Goal: Task Accomplishment & Management: Manage account settings

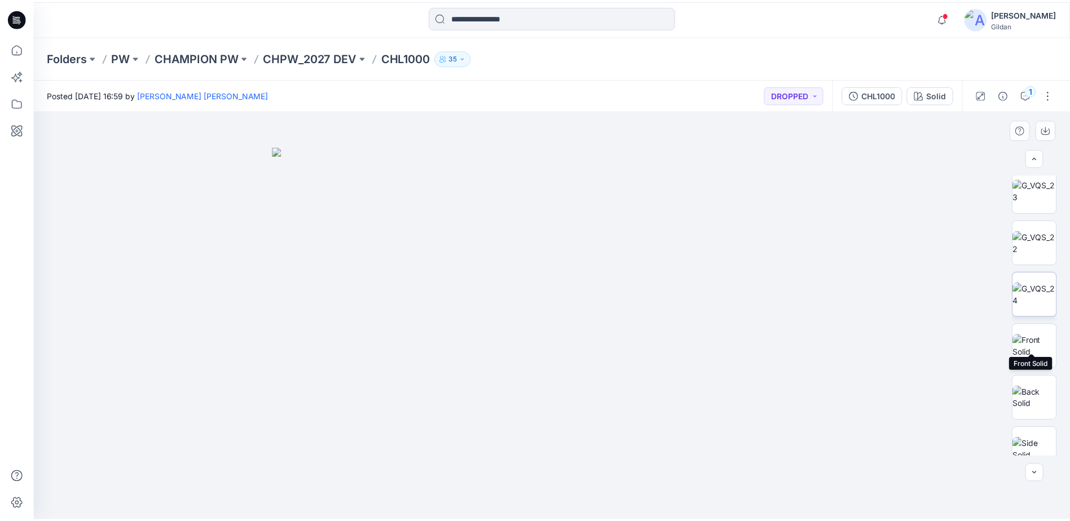
scroll to position [620, 0]
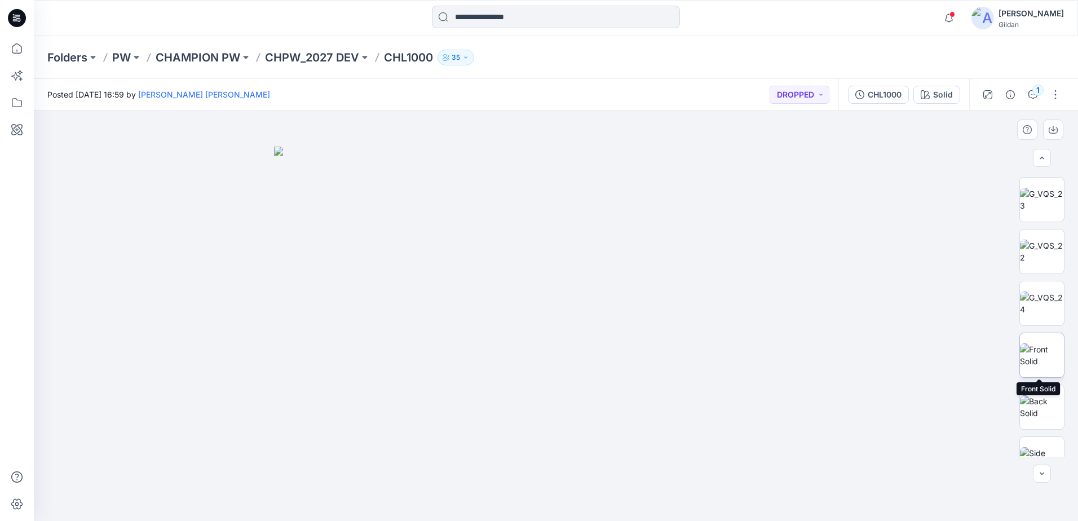
click at [1030, 346] on img at bounding box center [1042, 355] width 44 height 24
click at [207, 58] on p "CHAMPION PW" at bounding box center [198, 58] width 85 height 16
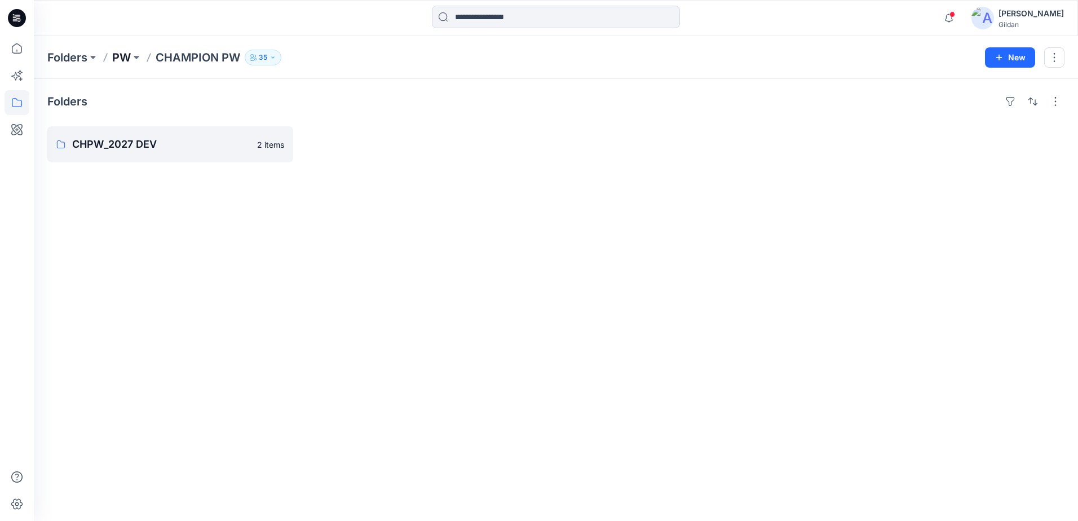
click at [125, 60] on p "PW" at bounding box center [121, 58] width 19 height 16
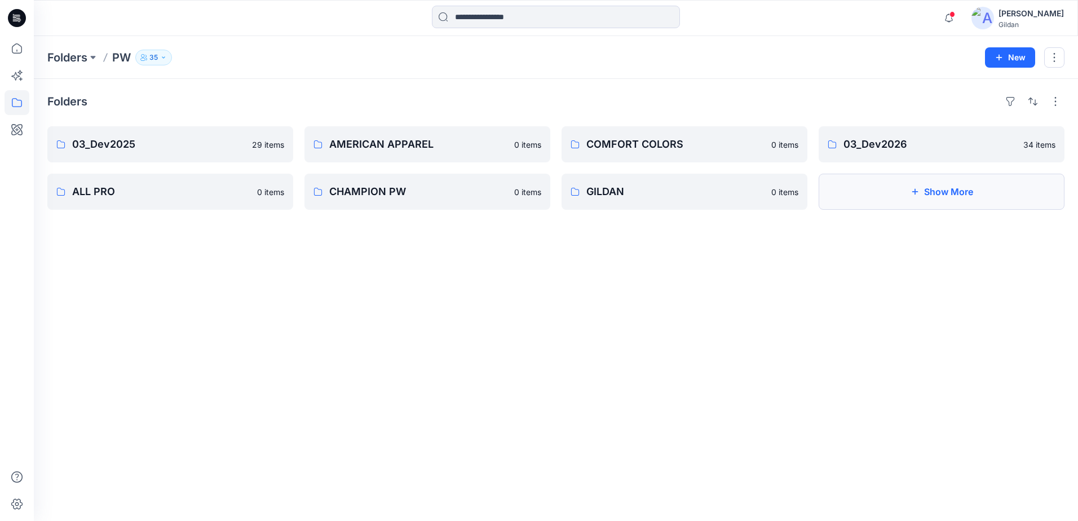
click at [872, 190] on button "Show More" at bounding box center [942, 192] width 246 height 36
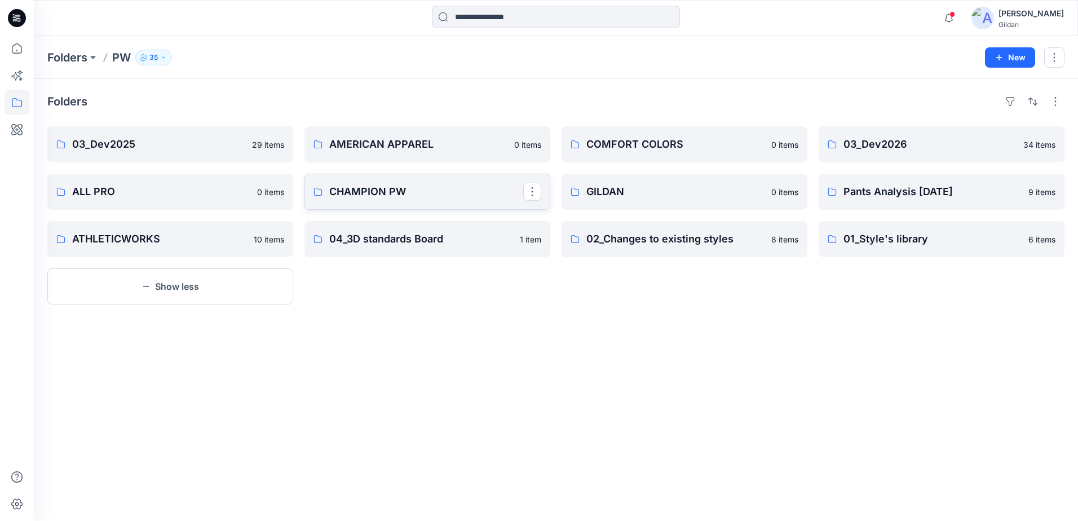
click at [373, 194] on p "CHAMPION PW" at bounding box center [426, 192] width 194 height 16
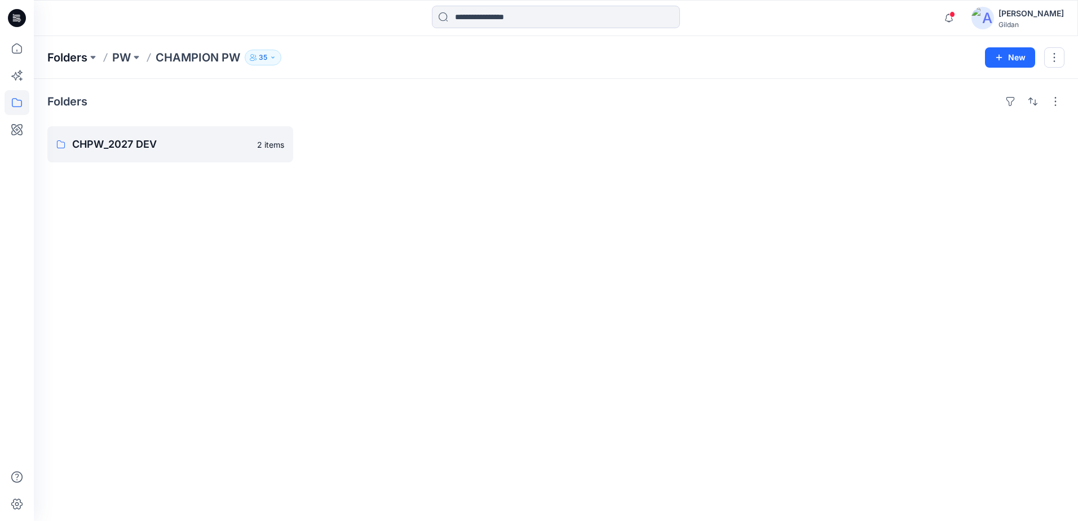
click at [74, 62] on p "Folders" at bounding box center [67, 58] width 40 height 16
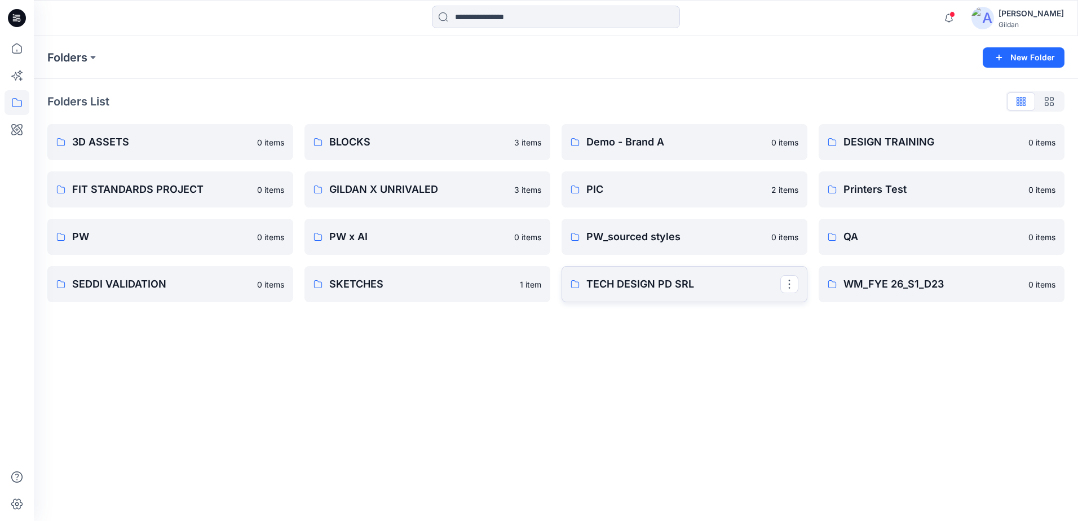
click at [728, 288] on p "TECH DESIGN PD SRL" at bounding box center [683, 284] width 194 height 16
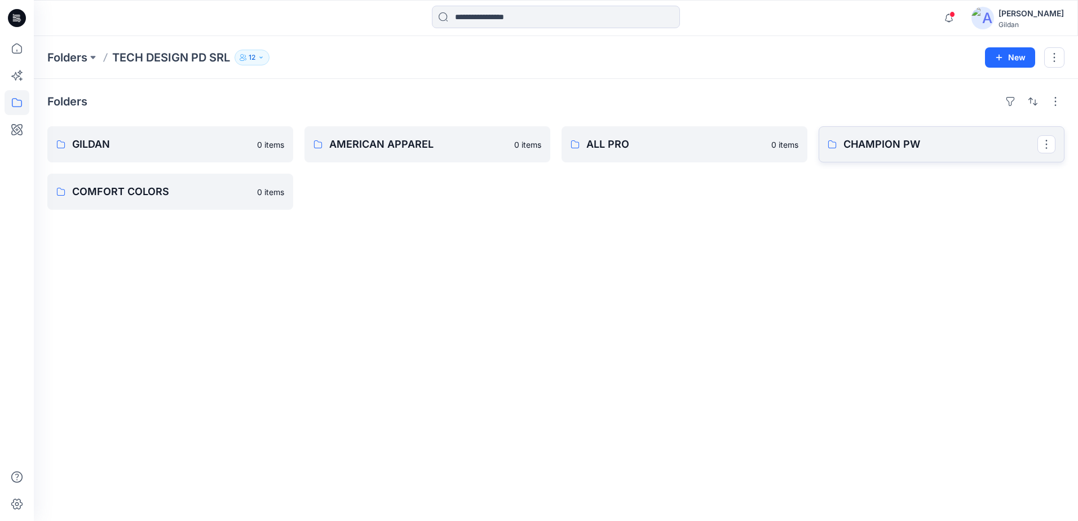
click at [893, 144] on p "CHAMPION PW" at bounding box center [940, 144] width 194 height 16
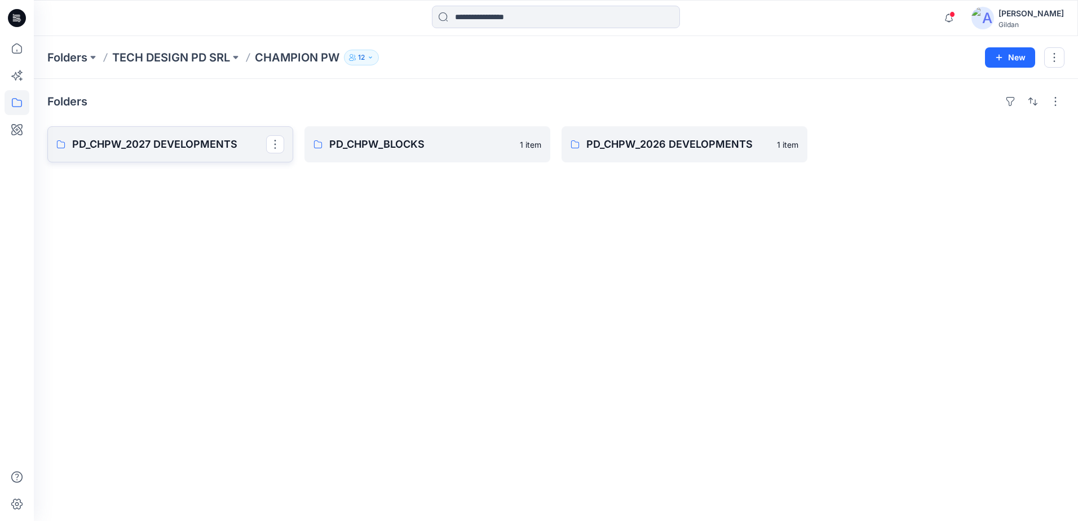
click at [169, 145] on p "PD_CHPW_2027 DEVELOPMENTS" at bounding box center [169, 144] width 194 height 16
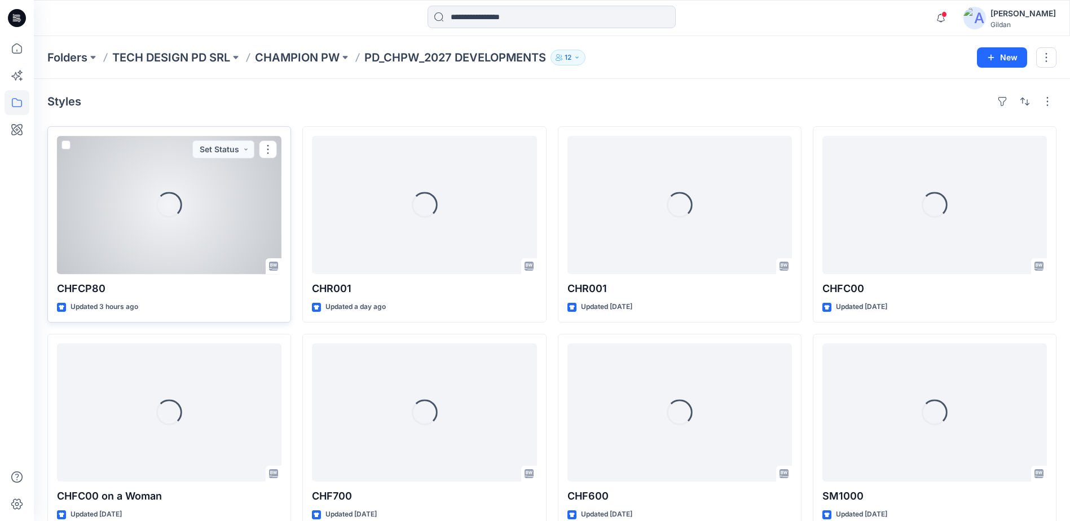
click at [67, 147] on span at bounding box center [65, 144] width 9 height 9
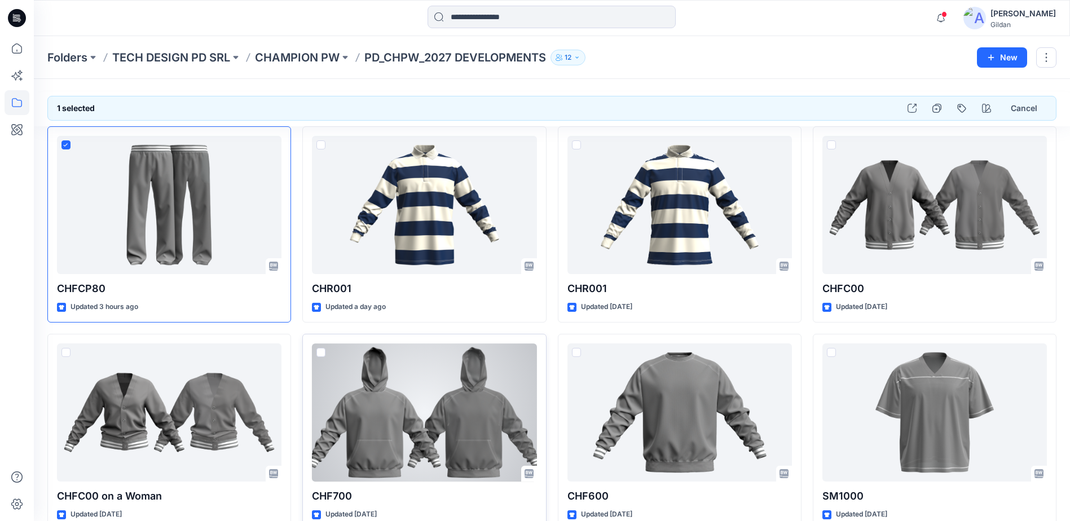
click at [323, 355] on span at bounding box center [320, 352] width 9 height 9
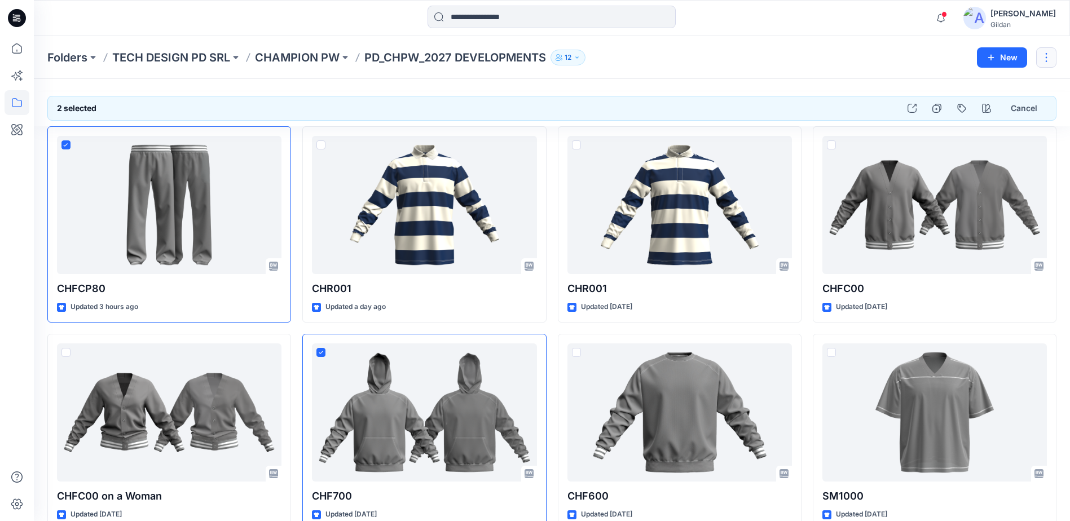
click at [1051, 57] on button "button" at bounding box center [1046, 57] width 20 height 20
click at [988, 106] on p "Duplicate to..." at bounding box center [977, 106] width 51 height 12
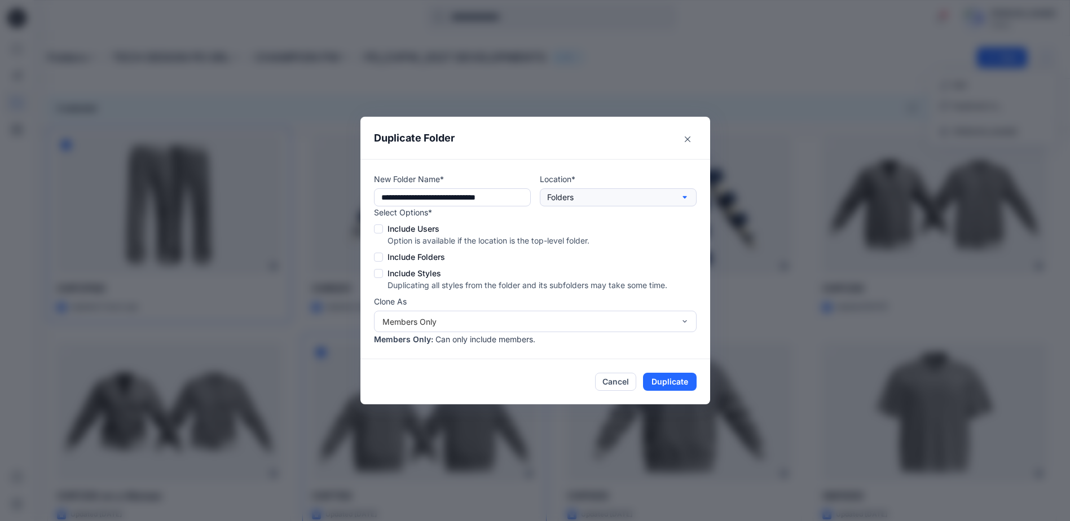
click at [619, 197] on button "Folders" at bounding box center [618, 197] width 157 height 18
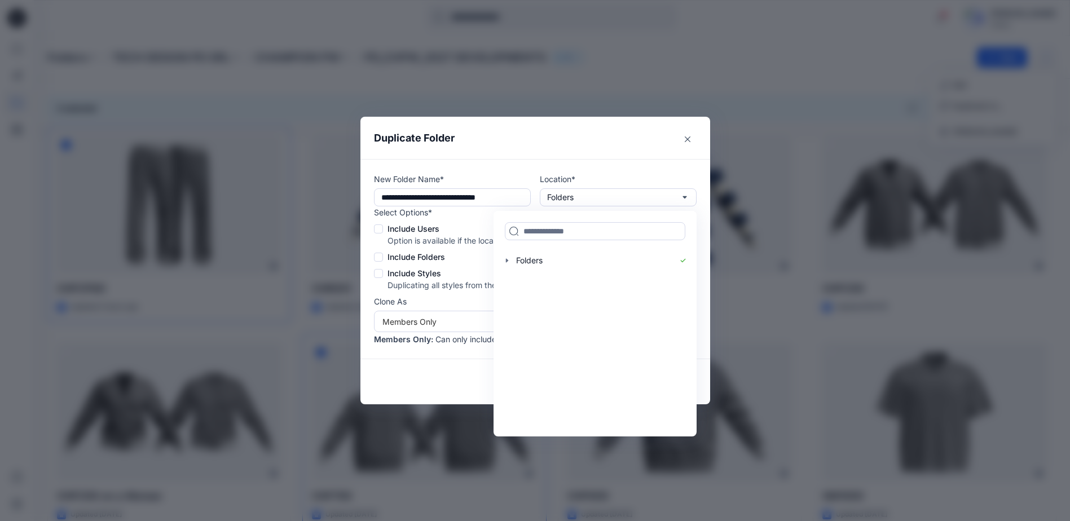
click at [631, 160] on div "**********" at bounding box center [535, 259] width 350 height 200
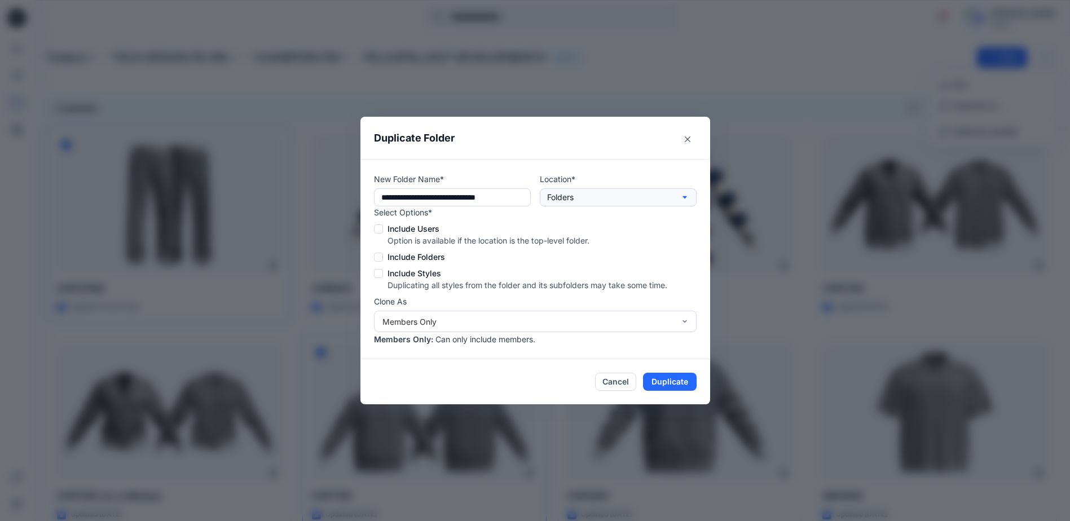
click at [588, 197] on button "Folders" at bounding box center [618, 197] width 157 height 18
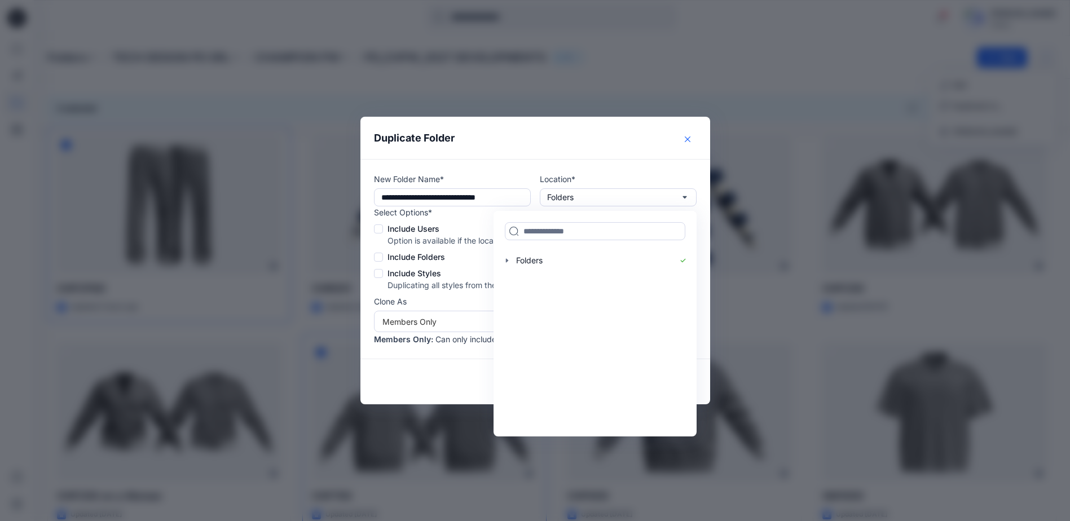
click at [688, 139] on icon "Close" at bounding box center [687, 139] width 6 height 6
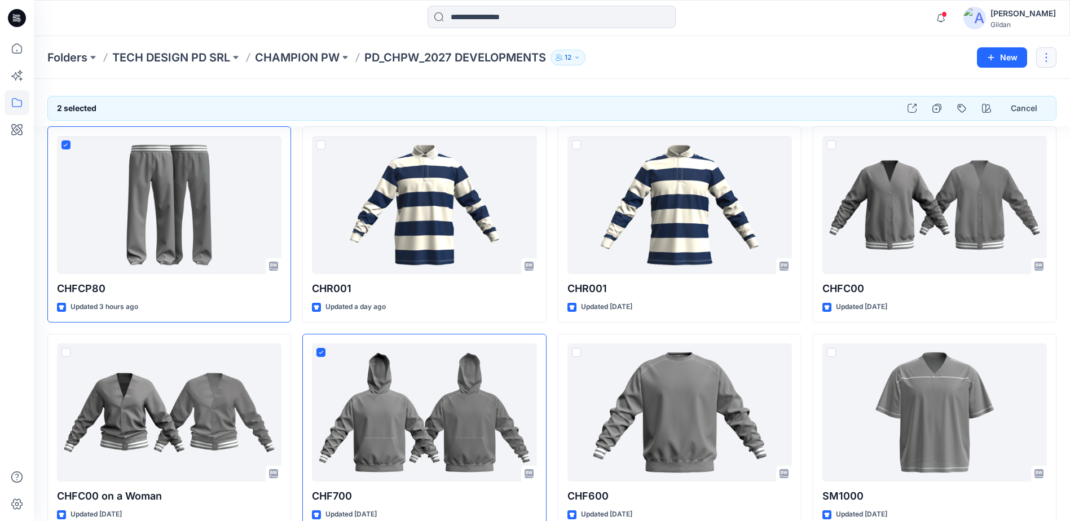
click at [1055, 54] on button "button" at bounding box center [1046, 57] width 20 height 20
click at [670, 79] on div "2 selected Cancel CHFCP80 Updated 3 hours ago CHFC00 on a Woman Updated 3 days …" at bounding box center [552, 311] width 1036 height 465
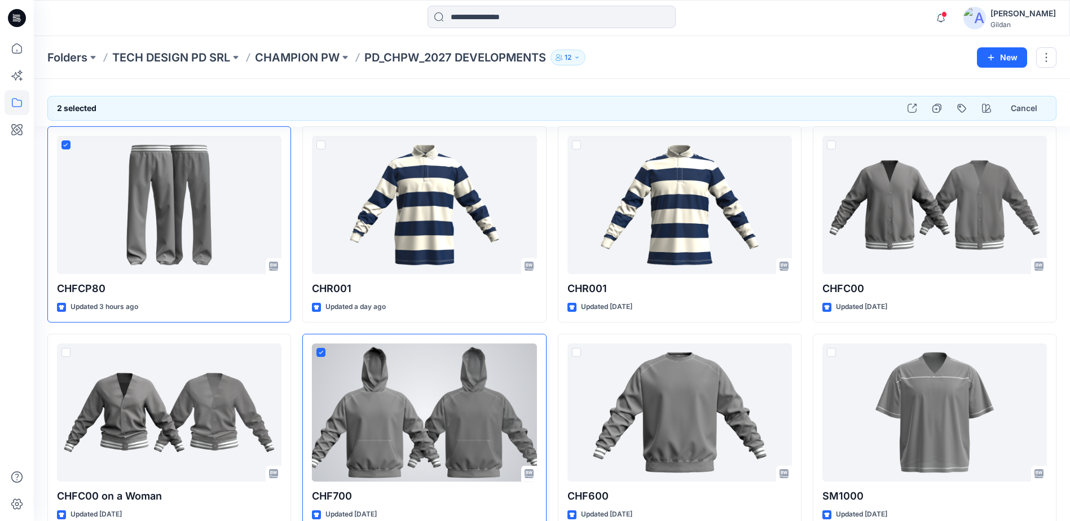
click at [321, 351] on icon at bounding box center [321, 353] width 5 height 4
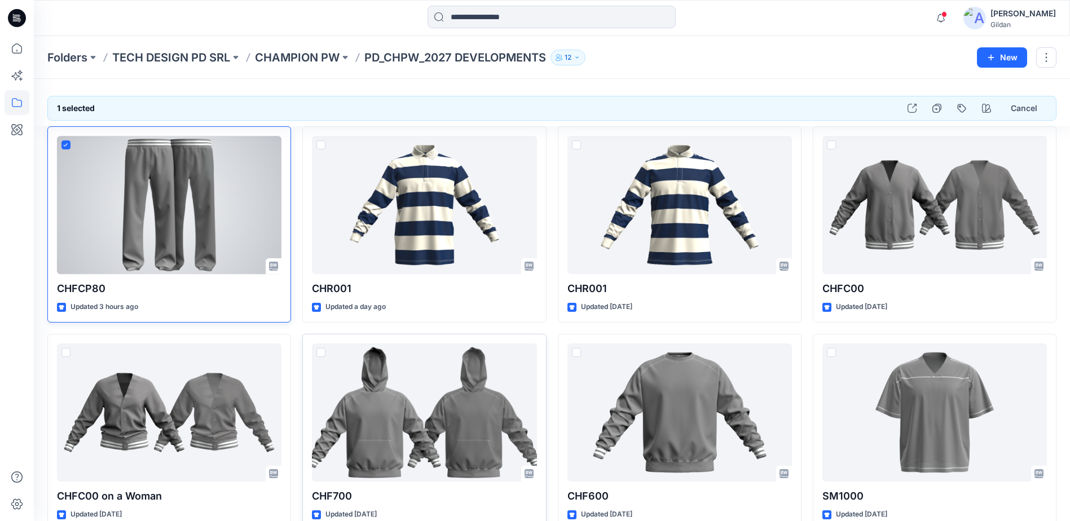
click at [66, 142] on span at bounding box center [65, 144] width 9 height 9
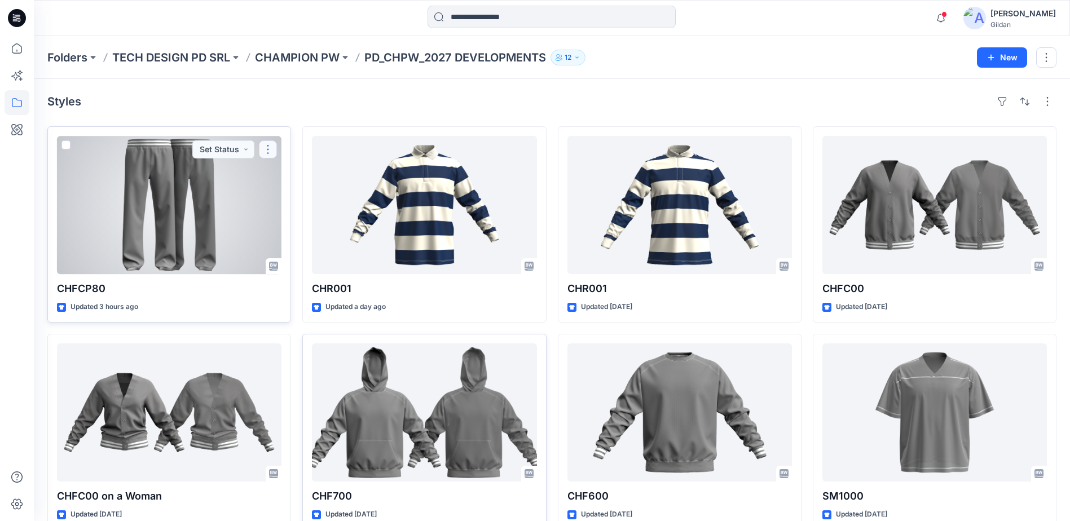
click at [271, 150] on button "button" at bounding box center [268, 149] width 18 height 18
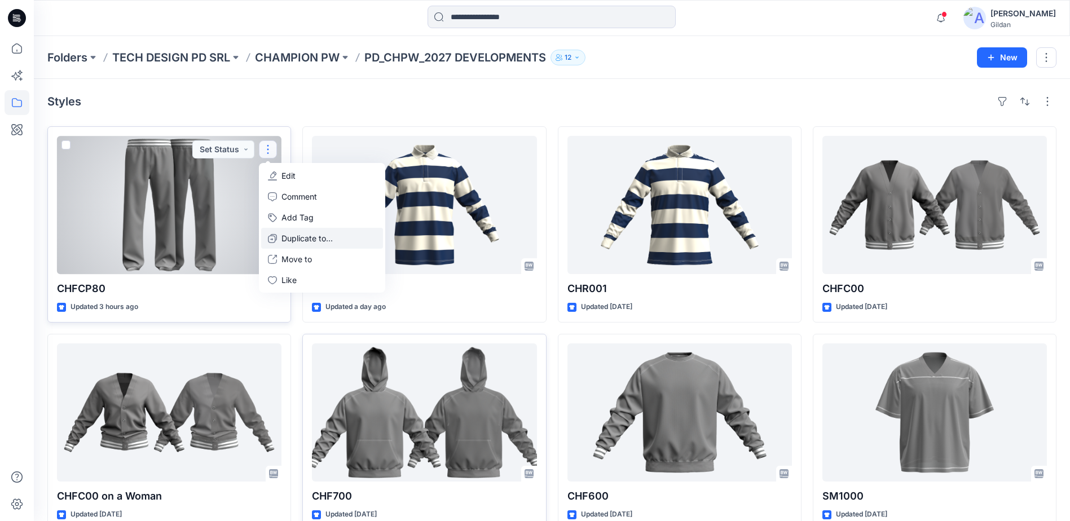
click at [307, 238] on p "Duplicate to..." at bounding box center [306, 238] width 51 height 12
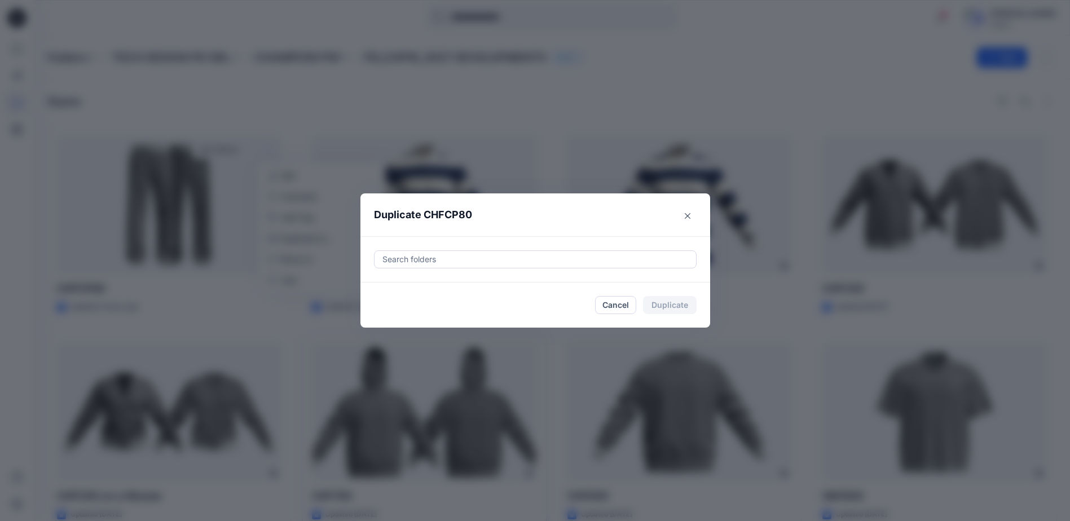
click at [454, 260] on div at bounding box center [535, 260] width 308 height 14
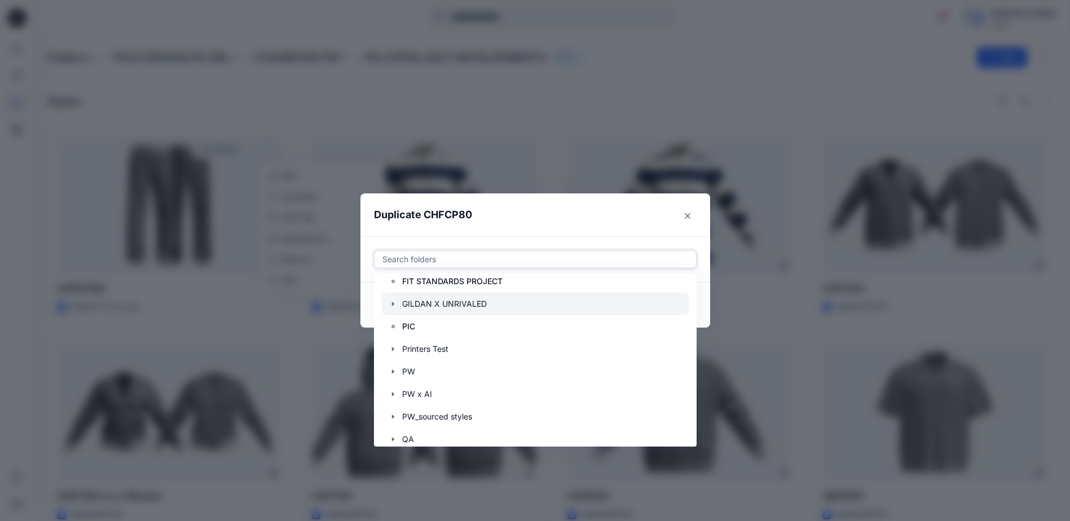
scroll to position [169, 0]
click at [397, 369] on icon "button" at bounding box center [392, 370] width 9 height 9
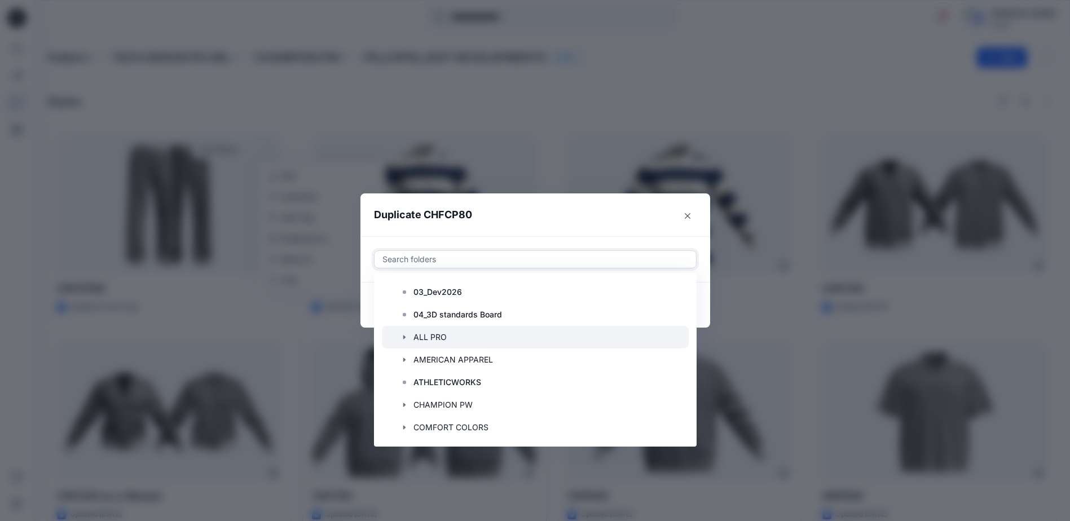
scroll to position [395, 0]
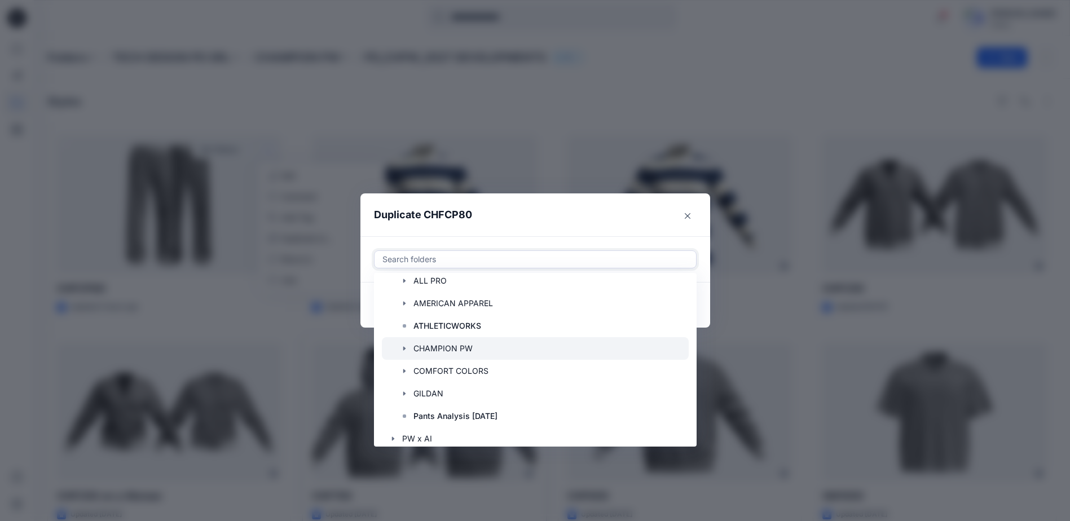
click at [447, 348] on div at bounding box center [535, 348] width 307 height 23
click at [405, 348] on icon "button" at bounding box center [404, 348] width 2 height 4
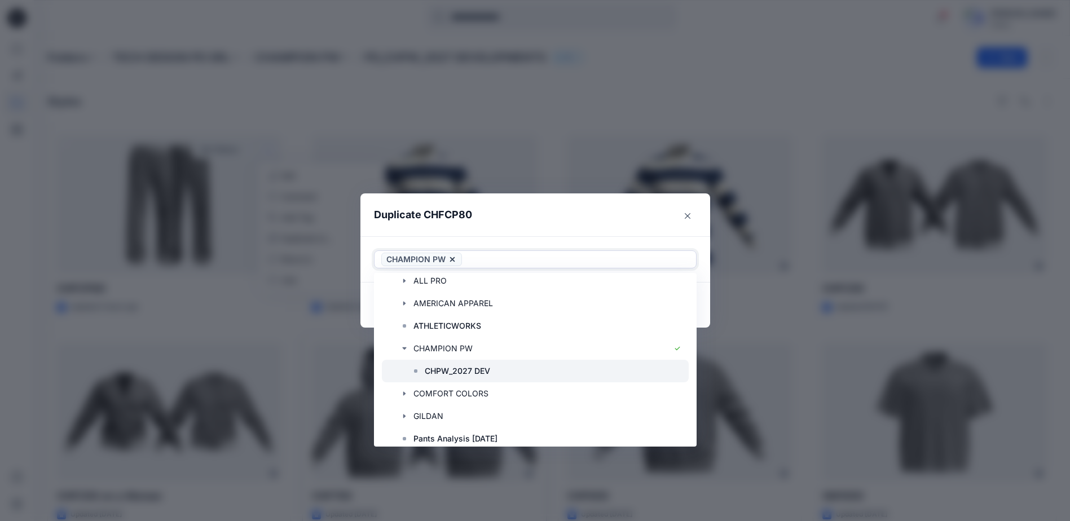
click at [474, 369] on p "CHPW_2027 DEV" at bounding box center [457, 371] width 65 height 14
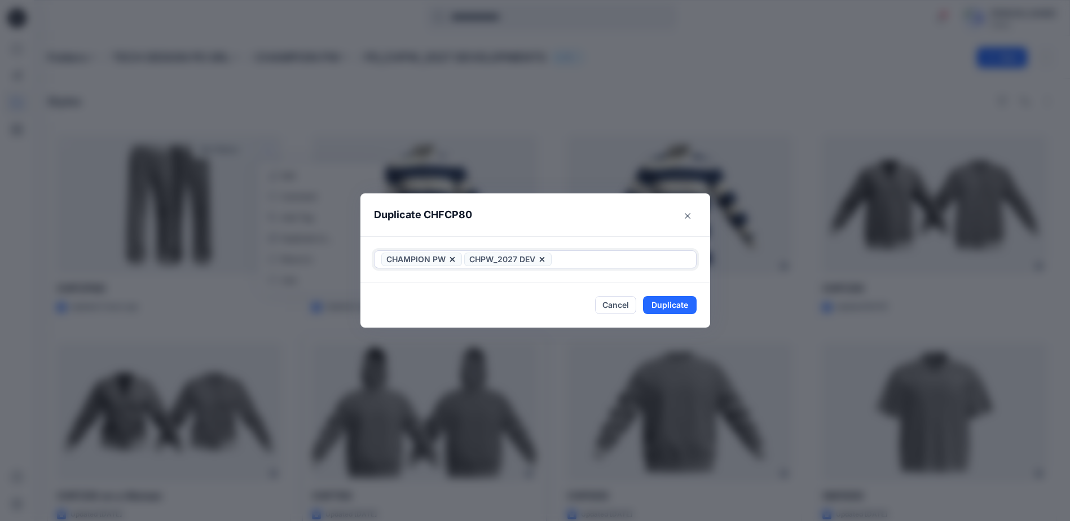
click at [457, 259] on icon at bounding box center [452, 259] width 9 height 9
click at [674, 304] on button "Duplicate" at bounding box center [670, 305] width 54 height 18
click at [690, 215] on icon "Close" at bounding box center [687, 216] width 6 height 6
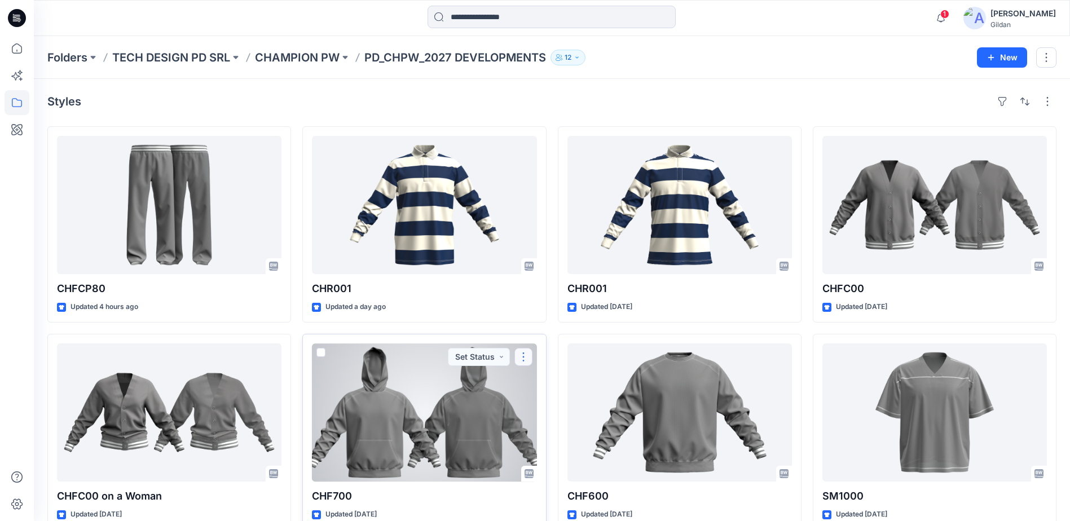
click at [526, 357] on button "button" at bounding box center [523, 357] width 18 height 18
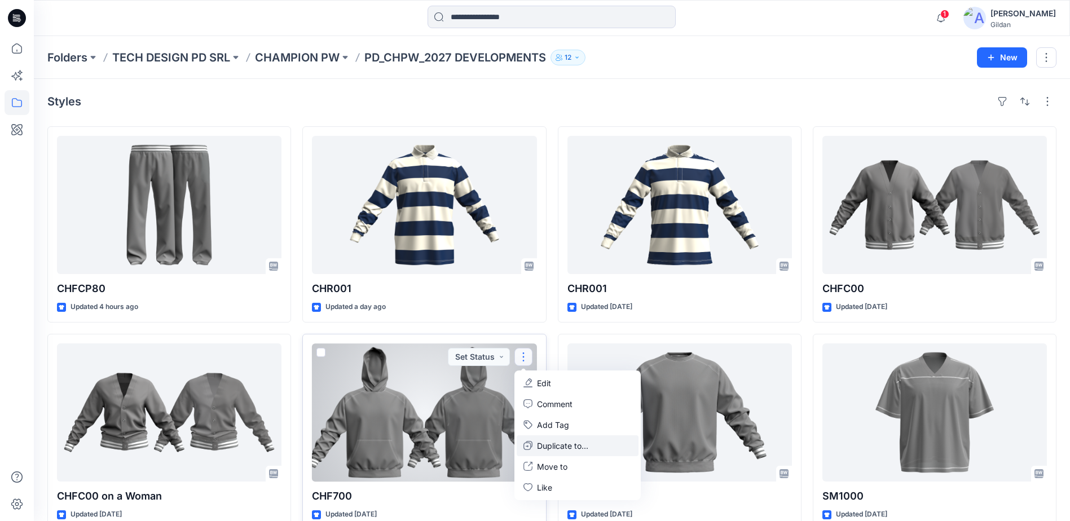
click at [577, 445] on p "Duplicate to..." at bounding box center [562, 446] width 51 height 12
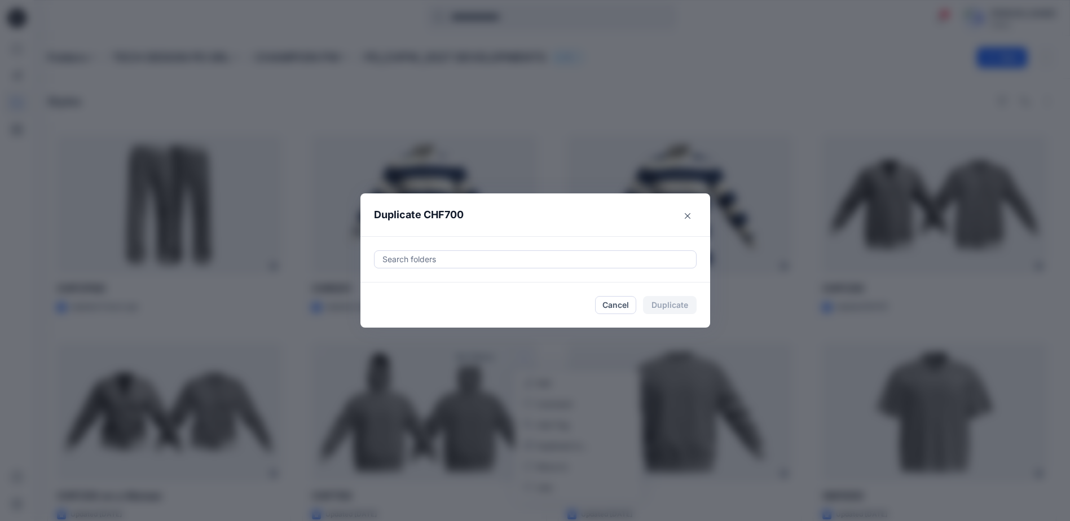
click at [540, 259] on div at bounding box center [535, 260] width 308 height 14
type input "*"
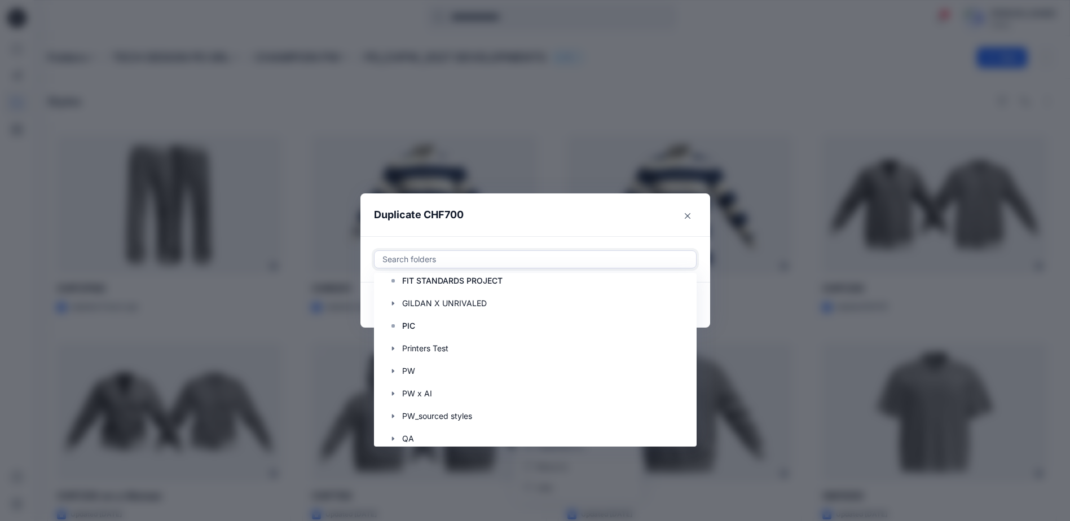
scroll to position [226, 0]
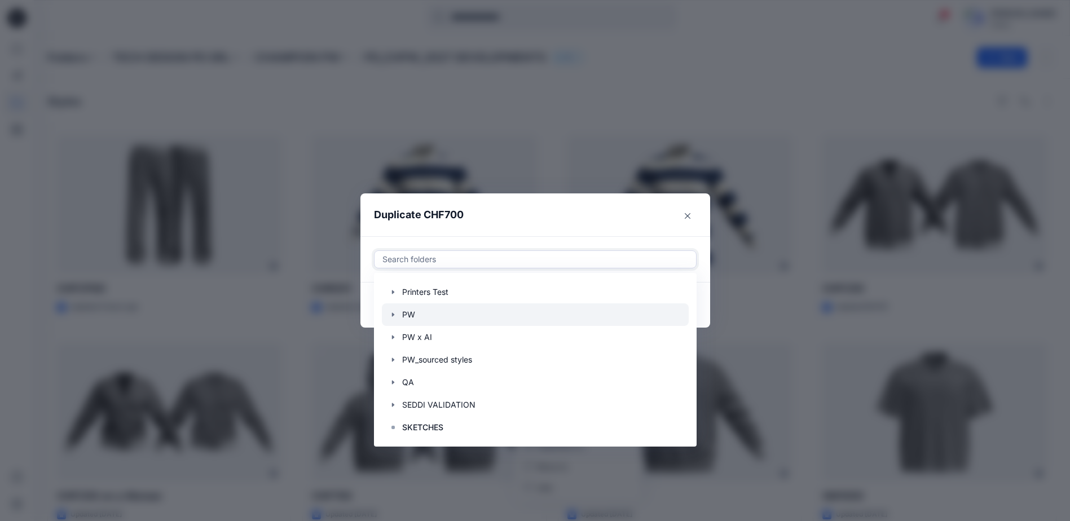
click at [397, 312] on icon "button" at bounding box center [392, 314] width 9 height 9
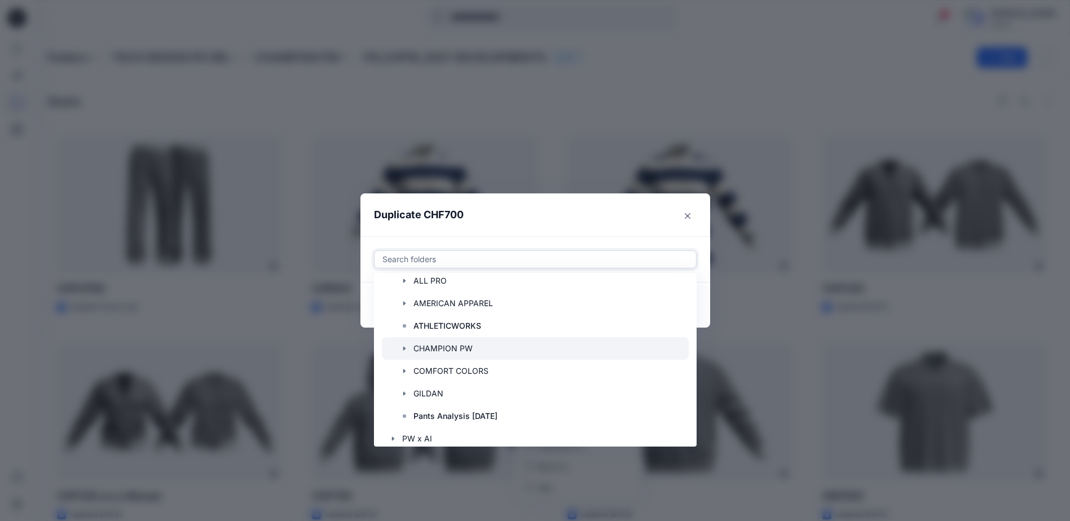
click at [405, 348] on icon "button" at bounding box center [404, 348] width 2 height 4
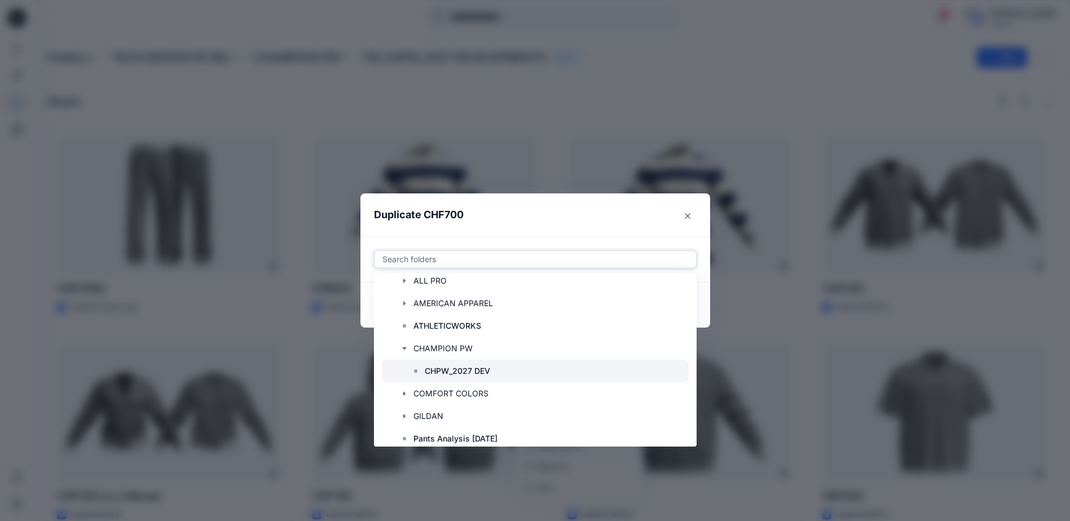
click at [487, 371] on p "CHPW_2027 DEV" at bounding box center [457, 371] width 65 height 14
click at [561, 216] on header "Duplicate CHF700" at bounding box center [523, 214] width 327 height 43
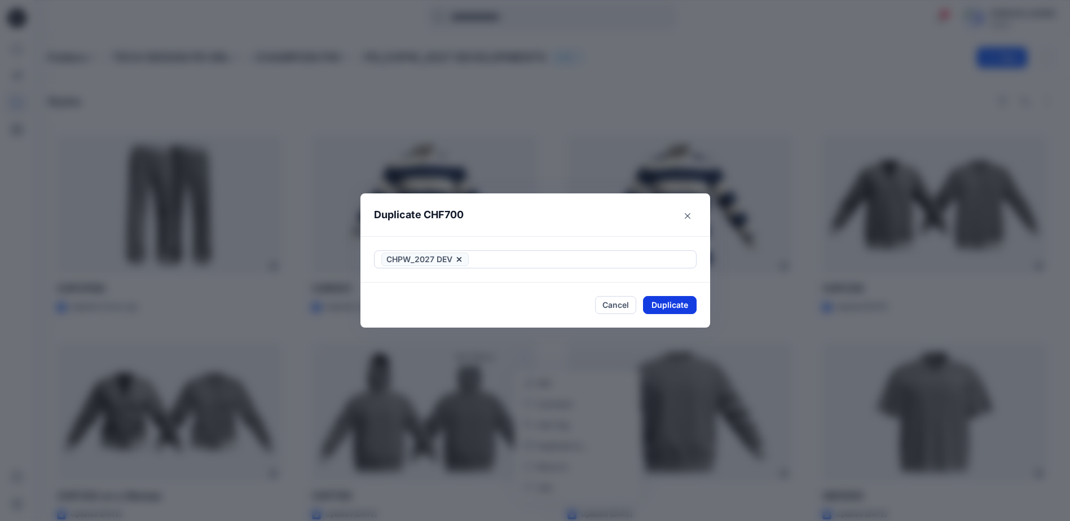
click at [671, 306] on button "Duplicate" at bounding box center [670, 305] width 54 height 18
click at [683, 307] on button "Close" at bounding box center [678, 305] width 37 height 18
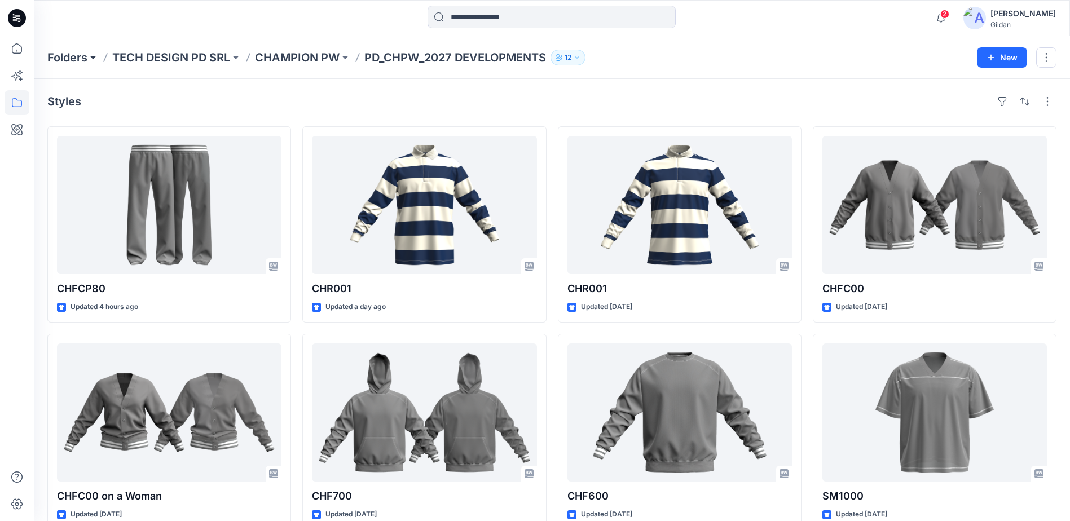
click at [95, 58] on button at bounding box center [92, 58] width 11 height 16
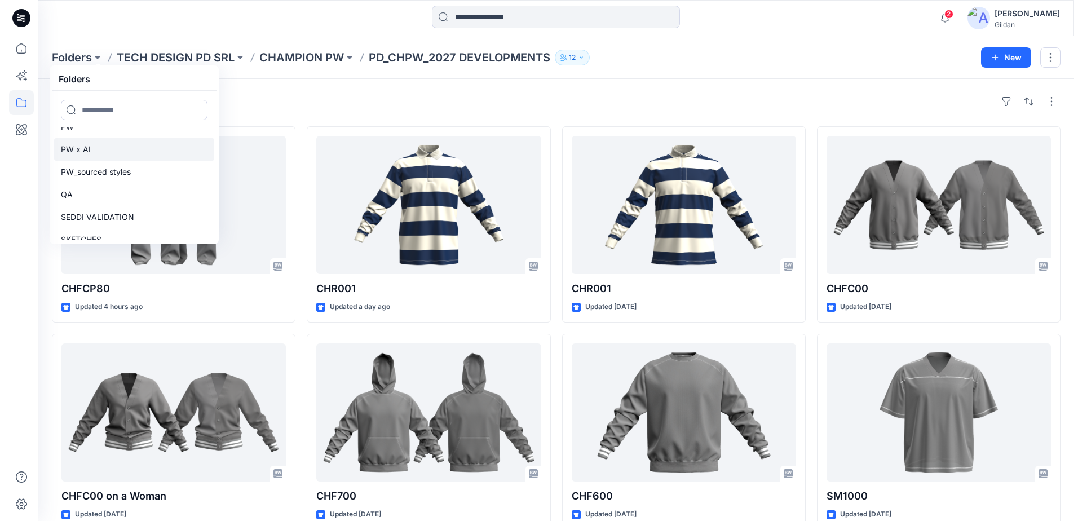
scroll to position [194, 0]
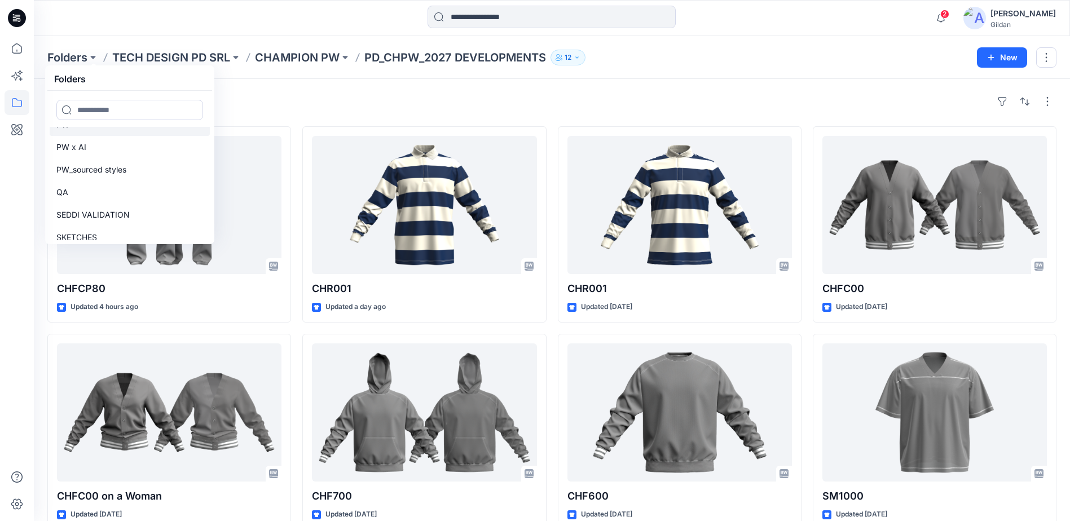
click at [79, 130] on link "PW" at bounding box center [130, 124] width 160 height 23
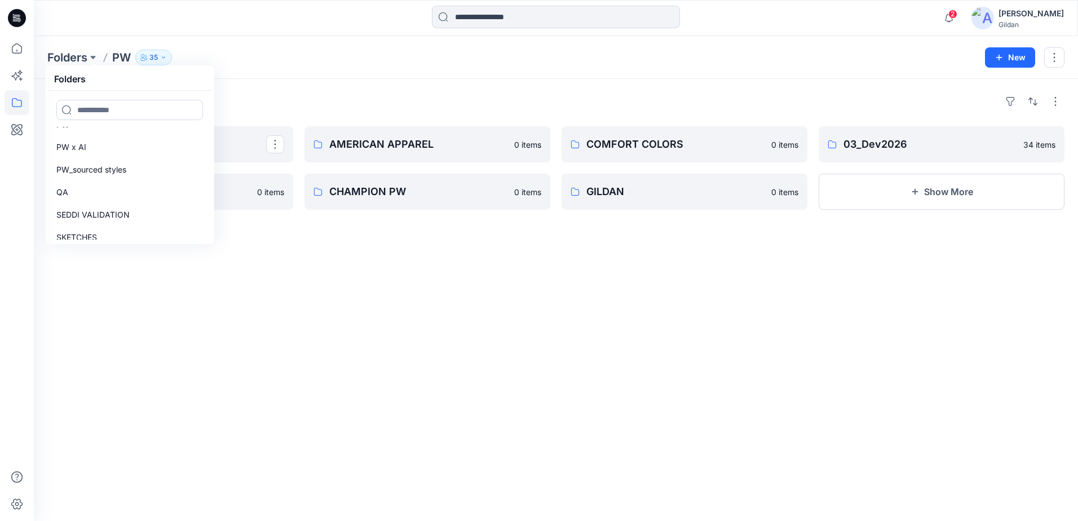
drag, startPoint x: 961, startPoint y: 255, endPoint x: 954, endPoint y: 240, distance: 16.9
click at [960, 253] on div "Folders 03_Dev2025 ALL PRO 0 items AMERICAN APPAREL 0 items CHAMPION PW 0 items…" at bounding box center [556, 300] width 1044 height 442
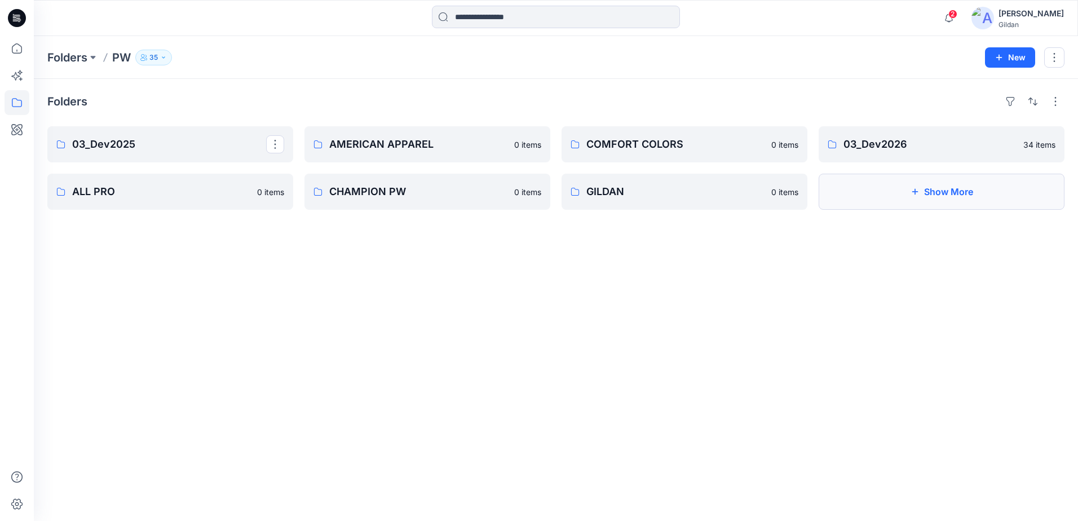
click at [936, 194] on button "Show More" at bounding box center [942, 192] width 246 height 36
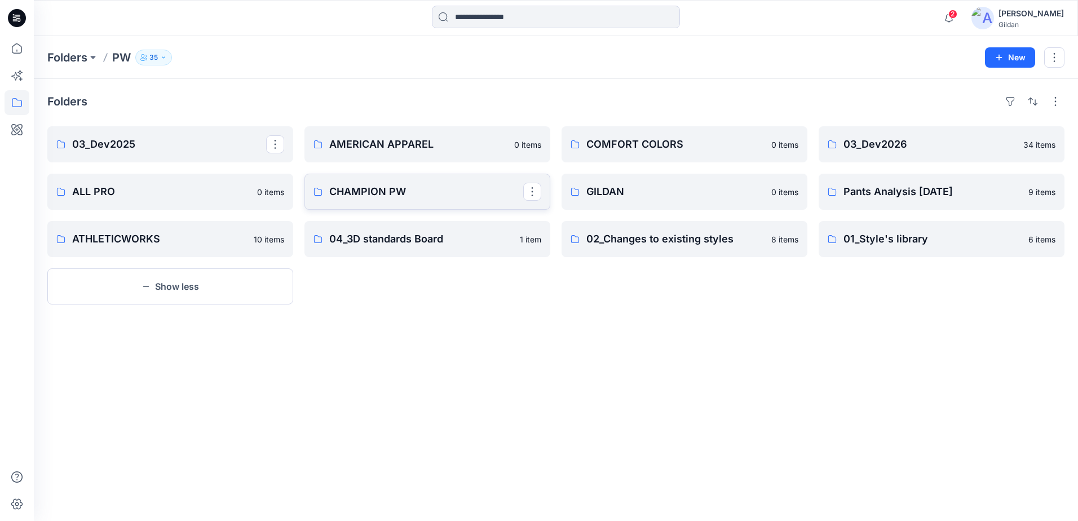
click at [405, 193] on p "CHAMPION PW" at bounding box center [426, 192] width 194 height 16
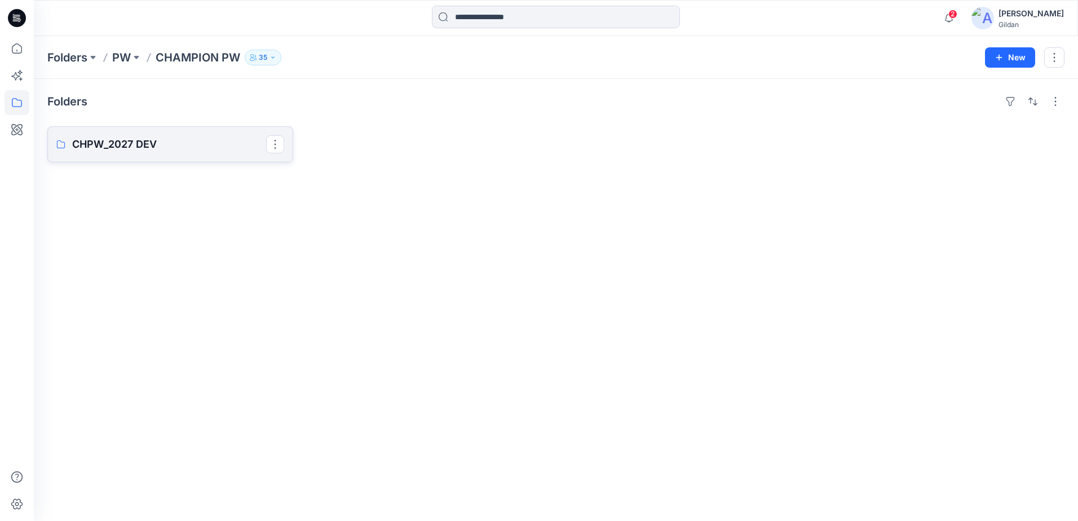
click at [189, 154] on link "CHPW_2027 DEV" at bounding box center [170, 144] width 246 height 36
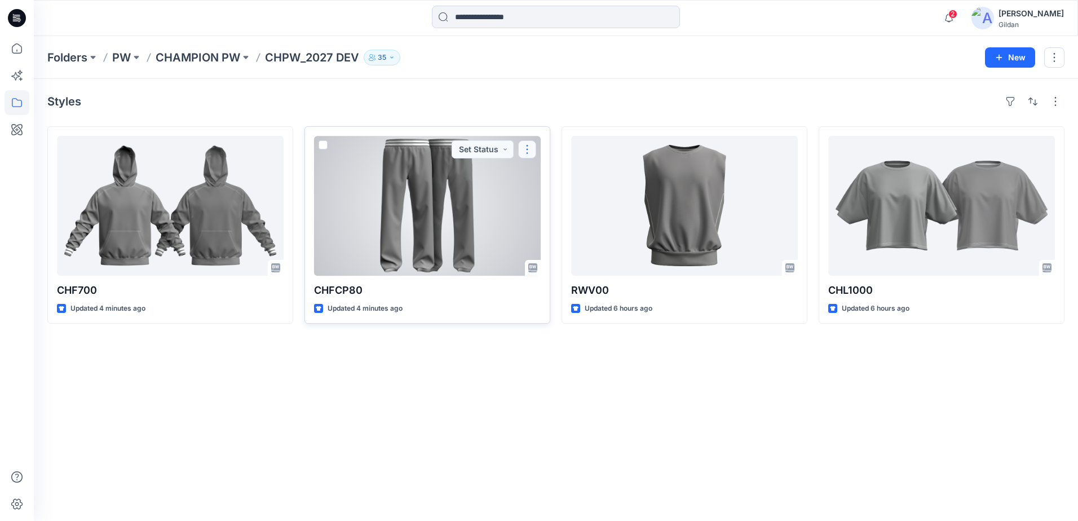
click at [529, 150] on button "button" at bounding box center [527, 149] width 18 height 18
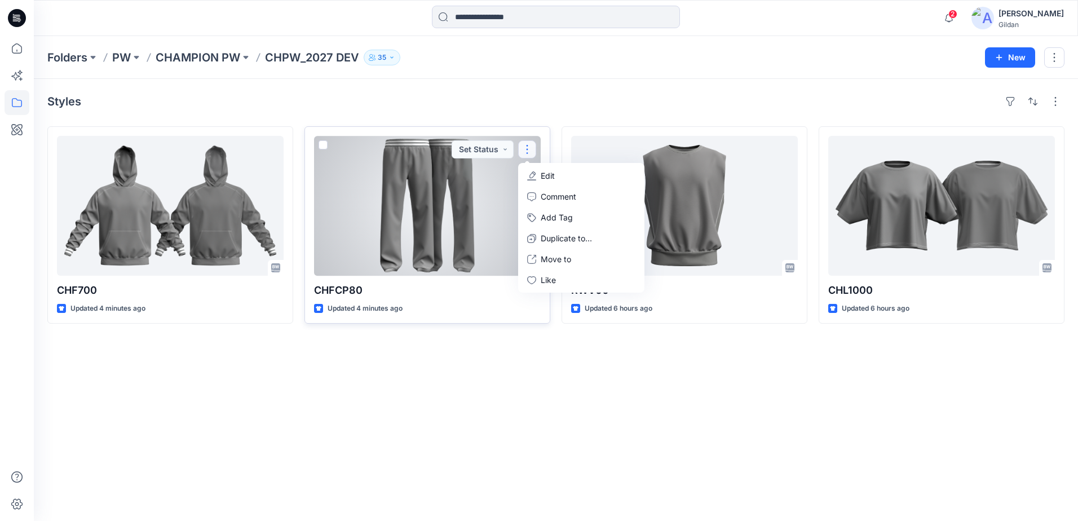
click at [545, 171] on p "Edit" at bounding box center [548, 176] width 14 height 12
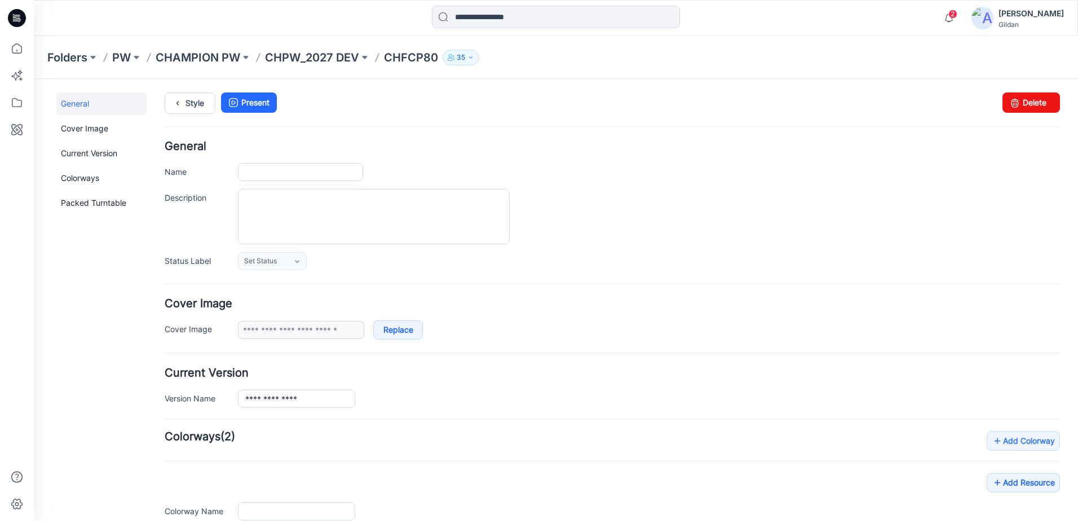
type input "*******"
type input "*****"
type input "**********"
click at [266, 171] on input "*******" at bounding box center [300, 172] width 125 height 18
type input "******"
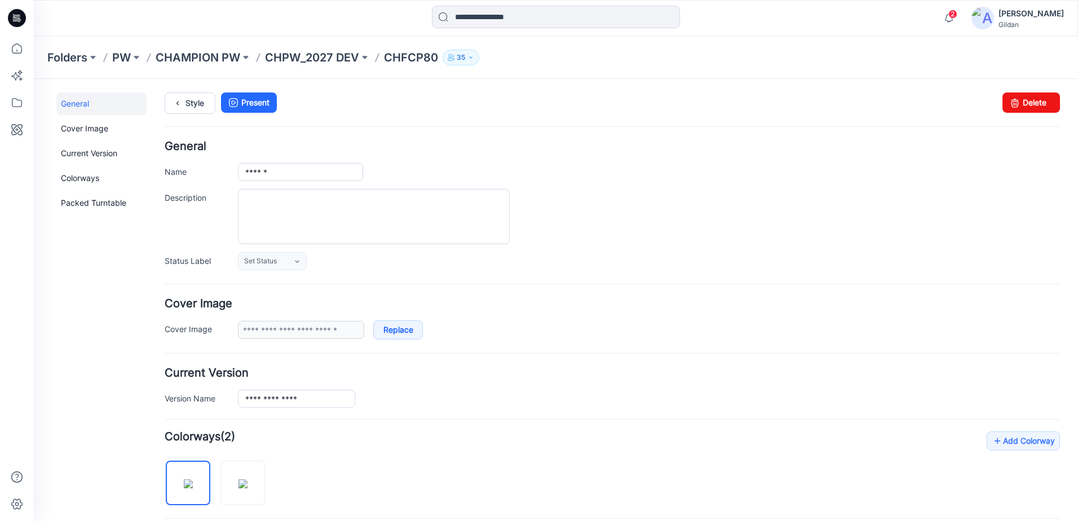
click at [444, 97] on ul "Style Present" at bounding box center [612, 102] width 895 height 20
click at [196, 99] on link "Style" at bounding box center [190, 102] width 51 height 21
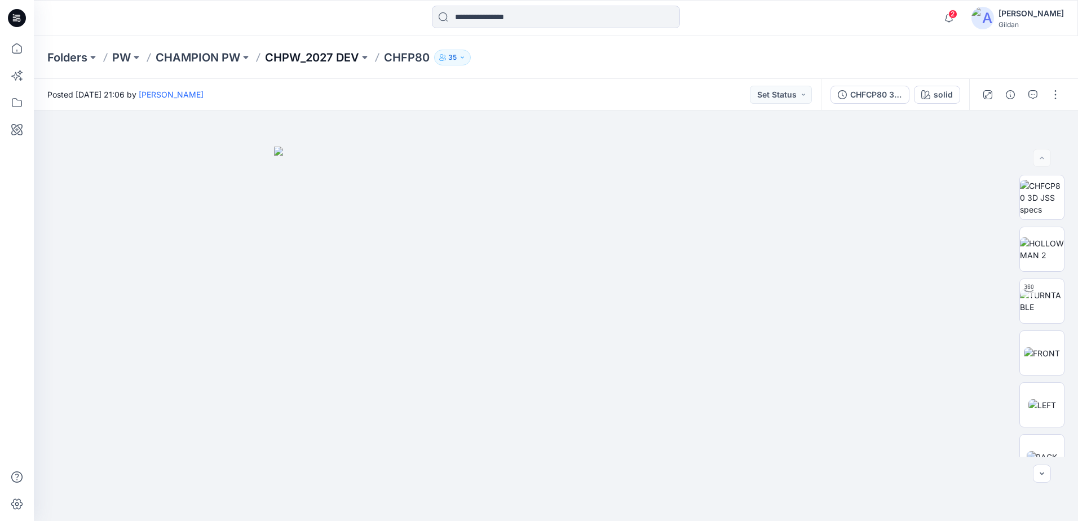
click at [332, 56] on p "CHPW_2027 DEV" at bounding box center [312, 58] width 94 height 16
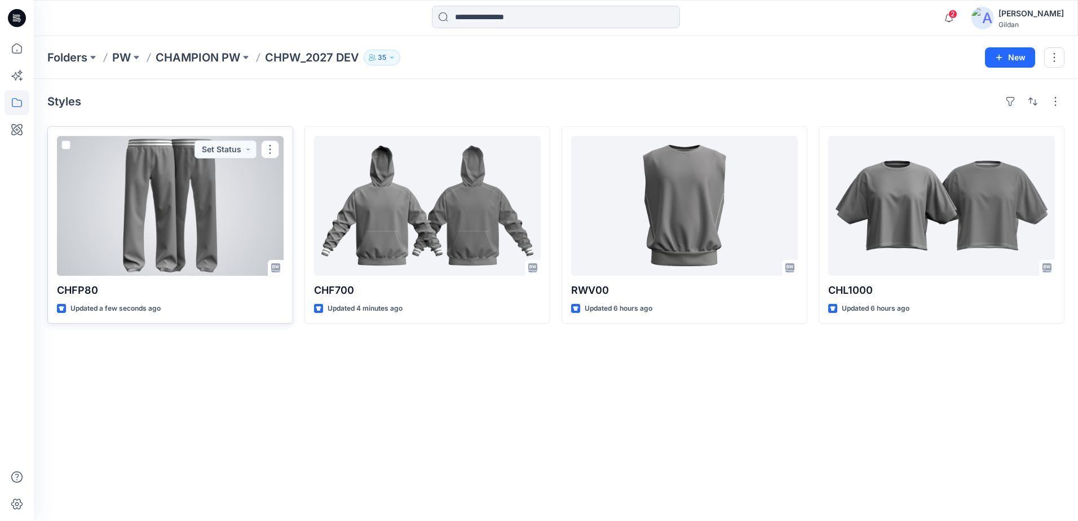
click at [180, 235] on div at bounding box center [170, 206] width 227 height 140
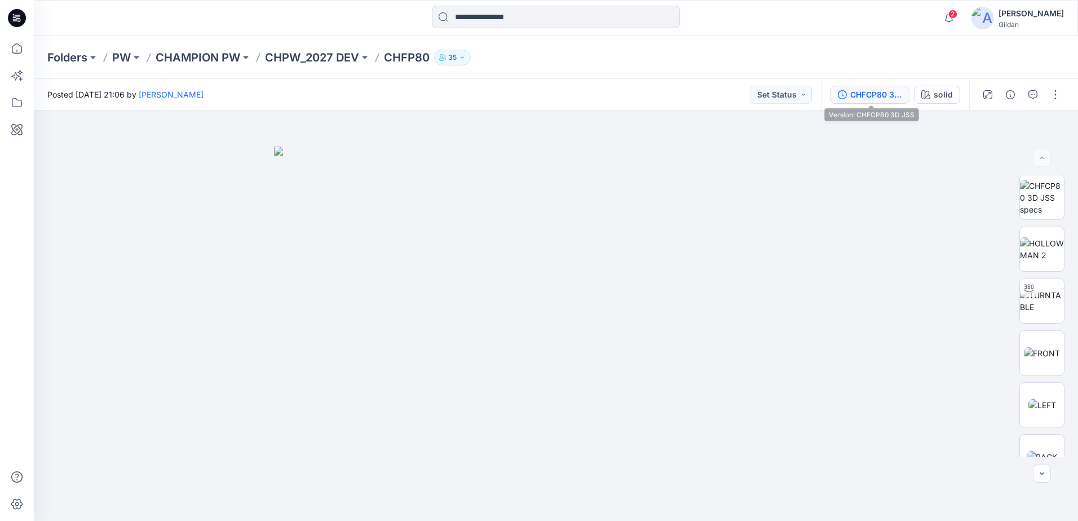
click at [871, 96] on div "CHFCP80 3D JSS" at bounding box center [876, 95] width 52 height 12
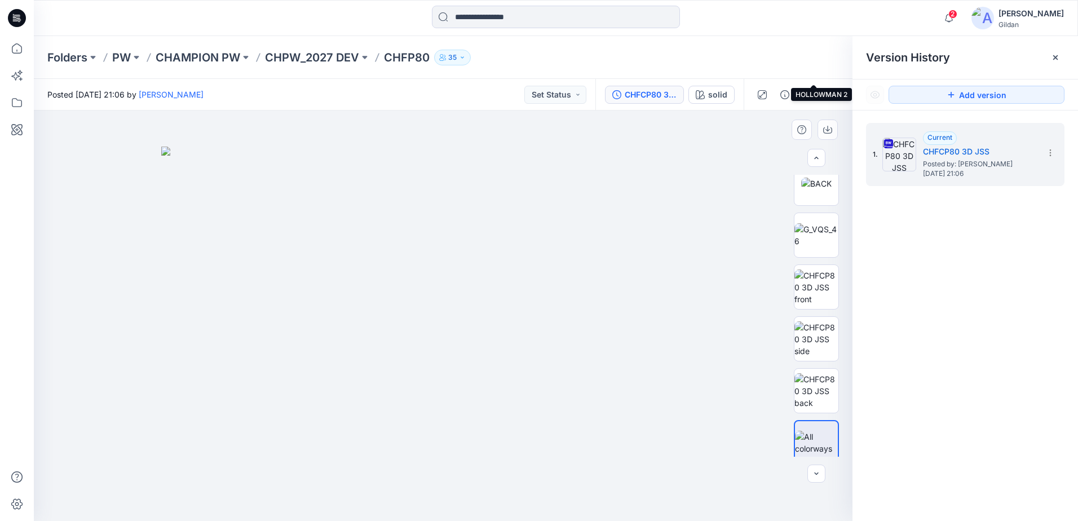
scroll to position [282, 0]
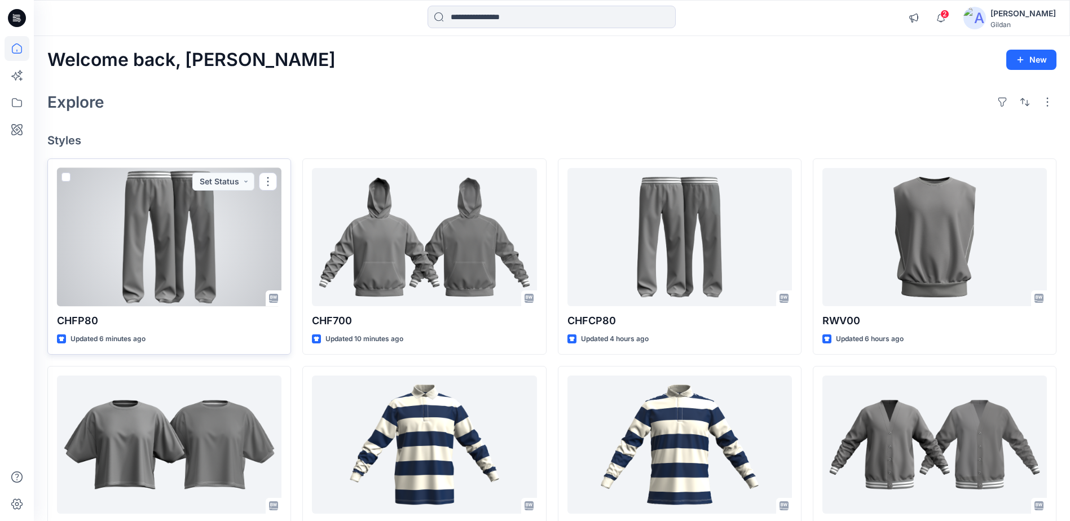
click at [177, 268] on div at bounding box center [169, 237] width 224 height 138
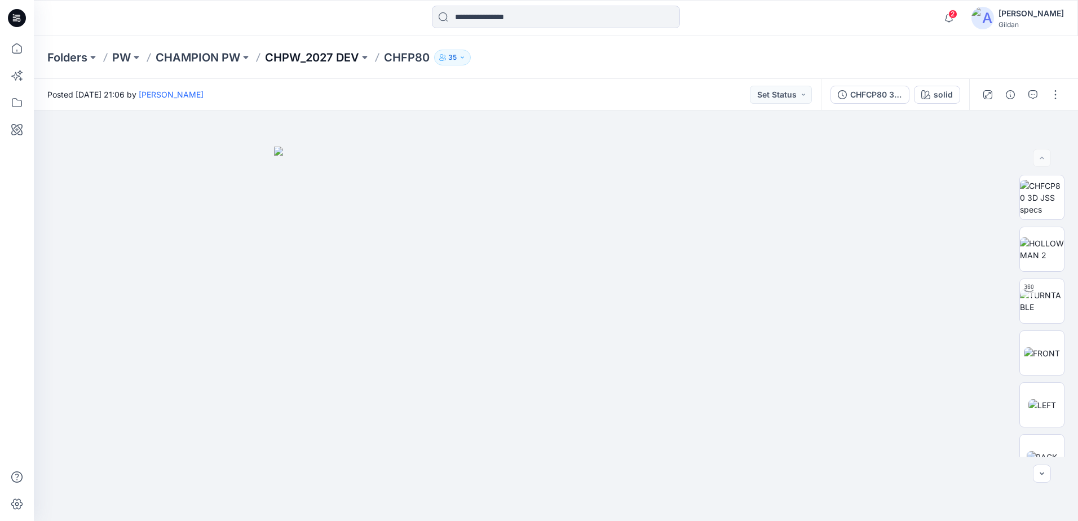
click at [332, 52] on p "CHPW_2027 DEV" at bounding box center [312, 58] width 94 height 16
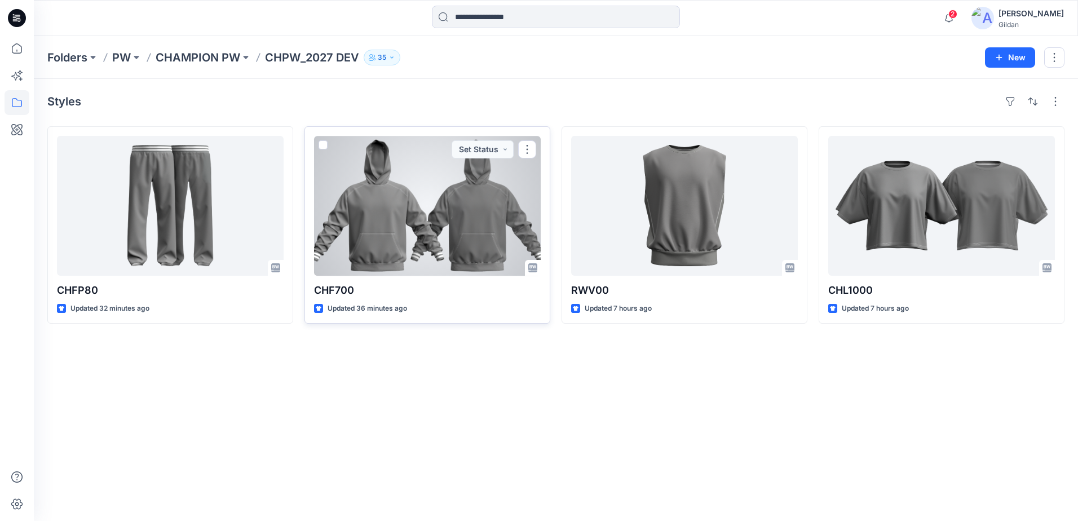
click at [404, 207] on div at bounding box center [427, 206] width 227 height 140
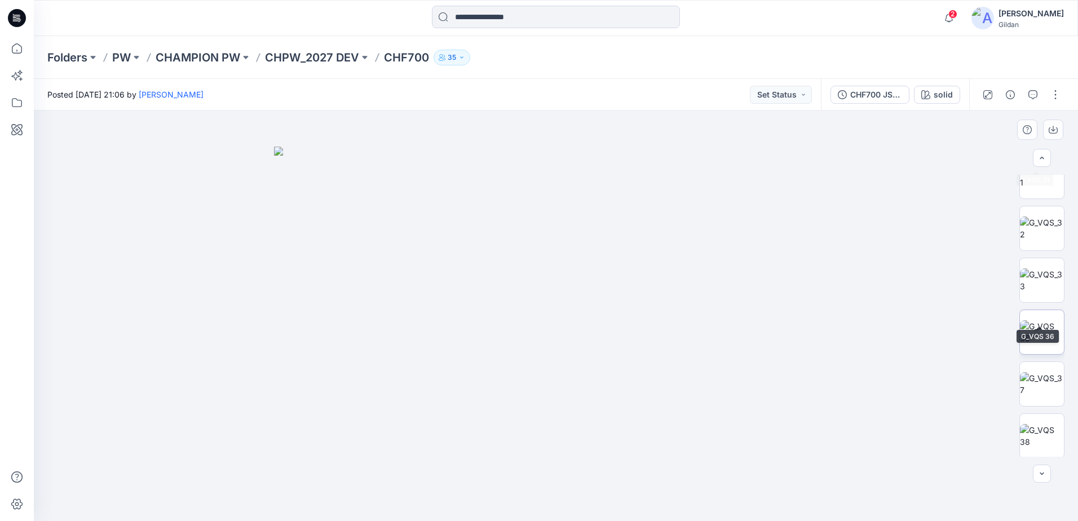
scroll to position [334, 0]
click at [1045, 432] on img at bounding box center [1042, 434] width 43 height 24
